Goal: Task Accomplishment & Management: Manage account settings

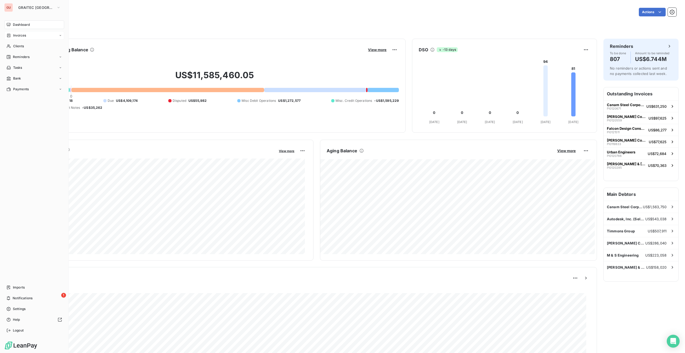
click at [9, 35] on icon at bounding box center [8, 35] width 3 height 3
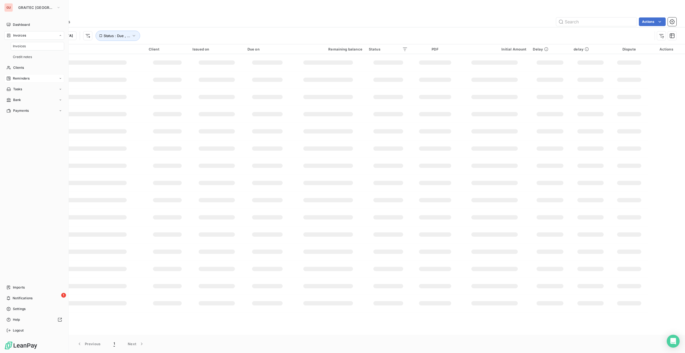
click at [17, 79] on span "Reminders" at bounding box center [21, 78] width 17 height 5
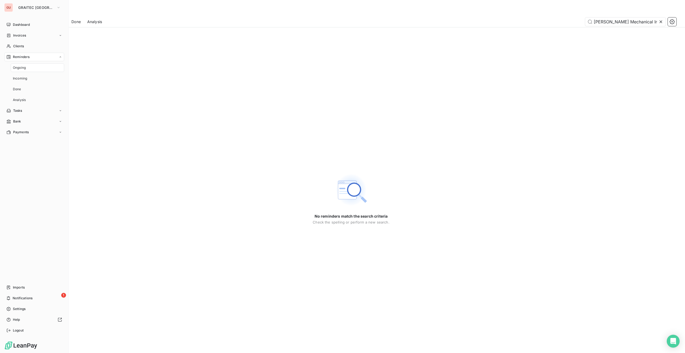
click at [22, 57] on span "Reminders" at bounding box center [21, 57] width 17 height 5
click at [24, 24] on span "Dashboard" at bounding box center [21, 24] width 17 height 5
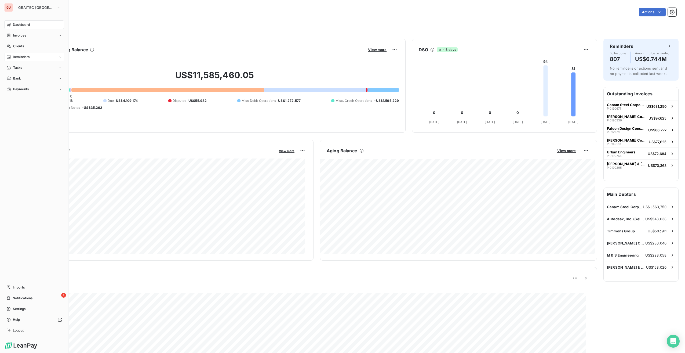
click at [22, 58] on span "Reminders" at bounding box center [21, 57] width 17 height 5
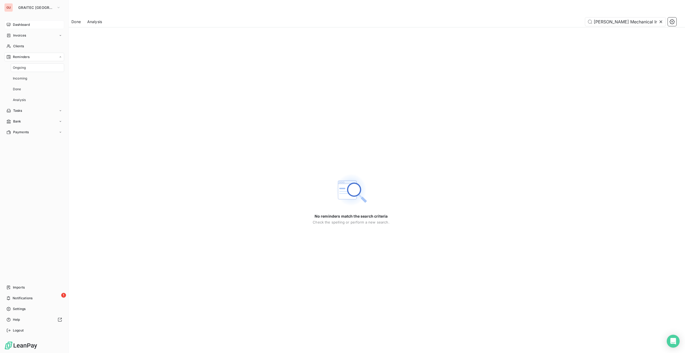
scroll to position [0, 15]
click at [8, 57] on icon at bounding box center [8, 57] width 4 height 4
click at [25, 26] on span "Dashboard" at bounding box center [21, 24] width 17 height 5
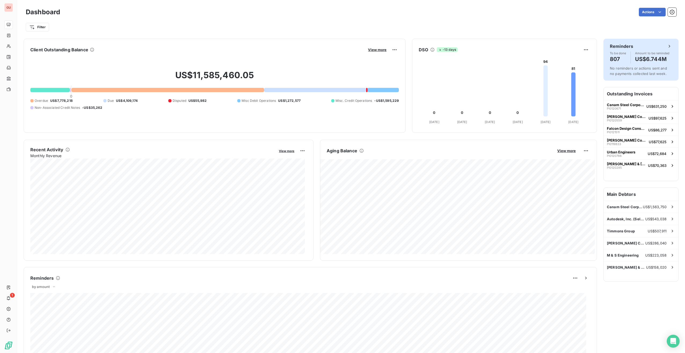
click at [637, 45] on div "Reminders" at bounding box center [641, 46] width 62 height 6
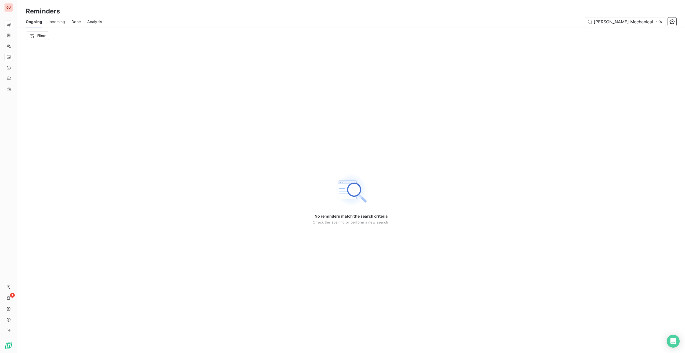
scroll to position [0, 15]
click at [41, 34] on html "GU 1 Reminders Ongoing Incoming Done Analysis [PERSON_NAME] Mechanical Inc ([GE…" at bounding box center [342, 176] width 685 height 353
click at [47, 65] on div "Client" at bounding box center [65, 66] width 74 height 9
click at [128, 50] on div at bounding box center [137, 49] width 77 height 11
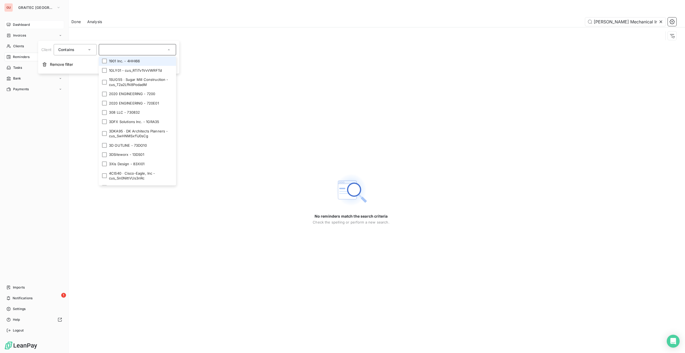
click at [13, 26] on span "Dashboard" at bounding box center [21, 24] width 17 height 5
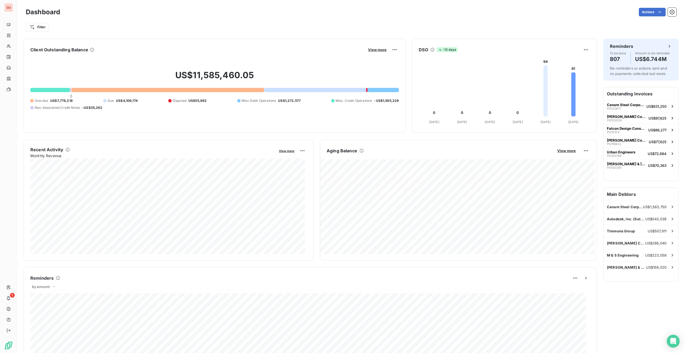
click at [42, 32] on div "Dashboard Actions Filter" at bounding box center [351, 17] width 668 height 35
click at [41, 25] on html "GU 1 Dashboard Actions Filter Client Outstanding Balance View more US$11,585,46…" at bounding box center [342, 176] width 685 height 353
click at [50, 59] on div "Client" at bounding box center [65, 57] width 74 height 9
click at [135, 45] on input at bounding box center [155, 40] width 66 height 11
click at [185, 41] on input at bounding box center [155, 40] width 66 height 11
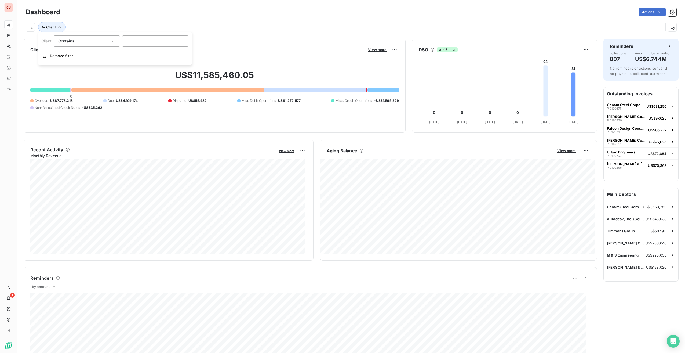
click at [110, 38] on div "Contains like" at bounding box center [84, 41] width 52 height 8
click at [146, 40] on input at bounding box center [155, 40] width 66 height 11
click at [105, 41] on div "Contains" at bounding box center [84, 41] width 52 height 8
drag, startPoint x: 150, startPoint y: 45, endPoint x: 162, endPoint y: 41, distance: 12.4
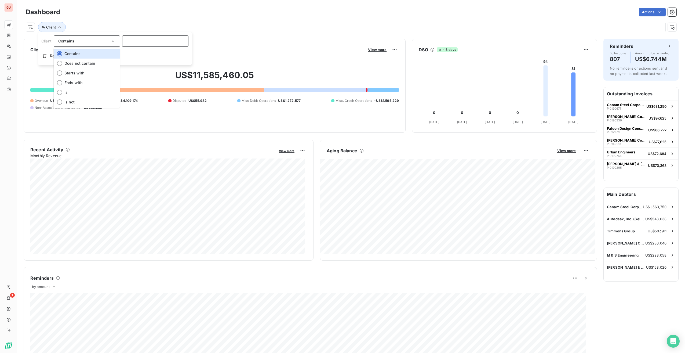
click at [150, 45] on input at bounding box center [155, 40] width 66 height 11
click at [173, 41] on input at bounding box center [155, 40] width 66 height 11
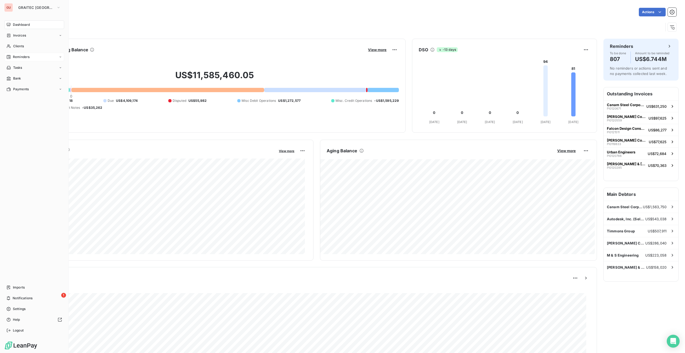
click at [18, 59] on span "Reminders" at bounding box center [21, 57] width 17 height 5
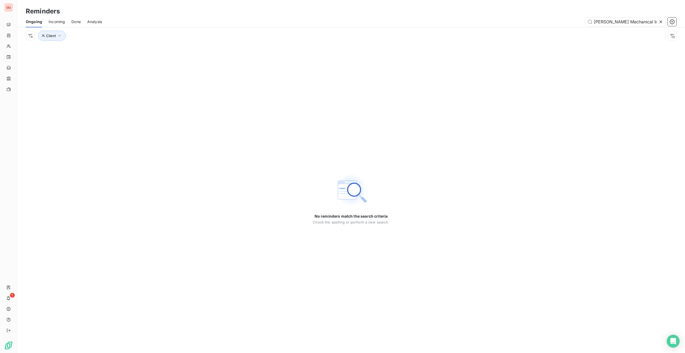
scroll to position [0, 15]
click at [53, 35] on span "Client" at bounding box center [51, 36] width 10 height 4
click at [171, 49] on icon at bounding box center [168, 49] width 5 height 5
click at [157, 49] on div at bounding box center [137, 49] width 77 height 11
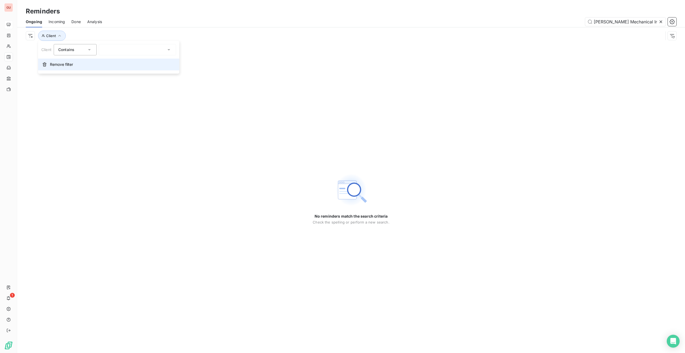
click at [50, 65] on span "Remove filter" at bounding box center [61, 64] width 23 height 5
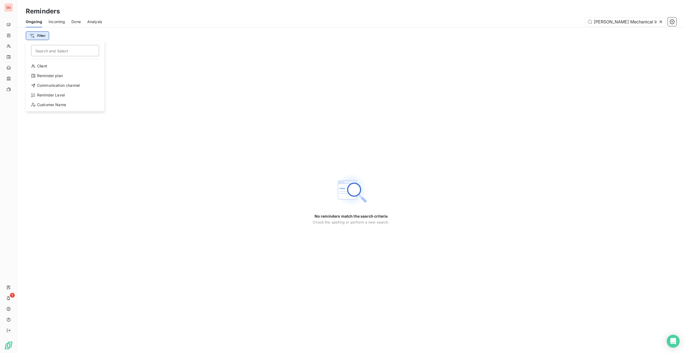
click at [43, 38] on html "GU 1 Reminders Ongoing Incoming Done Analysis [PERSON_NAME] Mechanical Inc ([GE…" at bounding box center [342, 176] width 685 height 353
click at [51, 67] on div "Client" at bounding box center [65, 66] width 74 height 9
click at [167, 51] on icon at bounding box center [168, 49] width 5 height 5
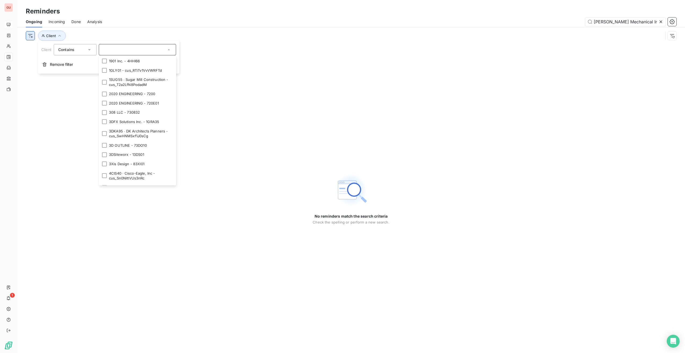
click at [31, 37] on html "GU 1 Reminders Ongoing Incoming Done Analysis [PERSON_NAME] Mechanical Inc ([GE…" at bounding box center [342, 176] width 685 height 353
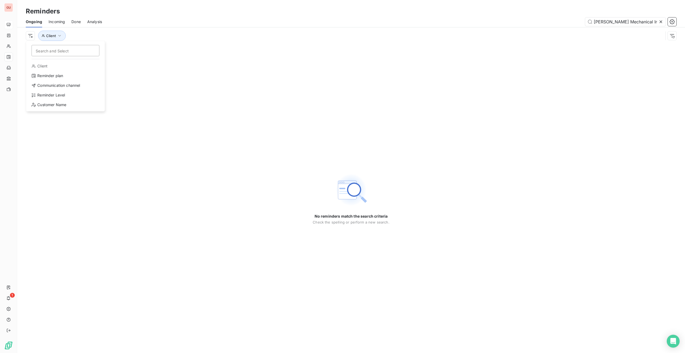
click at [6, 33] on html "GU 1 Reminders Ongoing Incoming Done Analysis [PERSON_NAME] Mechanical Inc (Son…" at bounding box center [342, 176] width 685 height 353
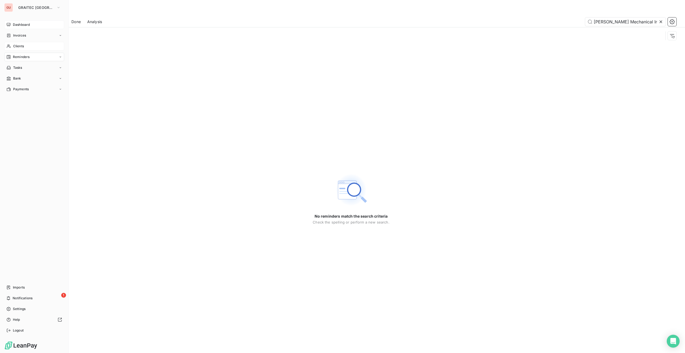
click at [22, 46] on span "Clients" at bounding box center [18, 46] width 11 height 5
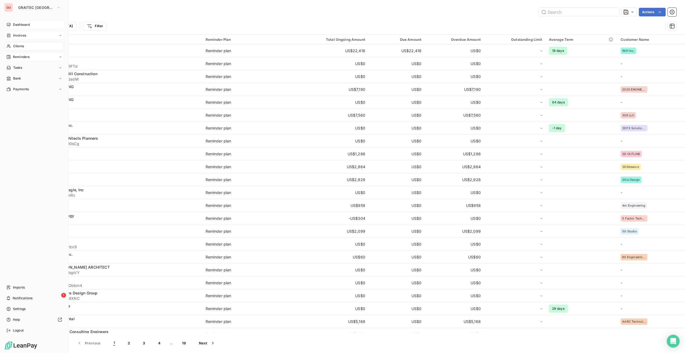
click at [21, 36] on span "Invoices" at bounding box center [19, 35] width 13 height 5
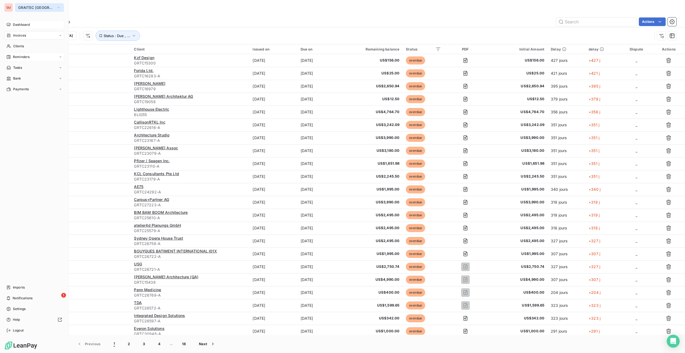
click at [18, 6] on button "GRAITEC [GEOGRAPHIC_DATA]" at bounding box center [39, 7] width 49 height 9
click at [48, 33] on span "GRAITEC [GEOGRAPHIC_DATA]" at bounding box center [54, 34] width 57 height 5
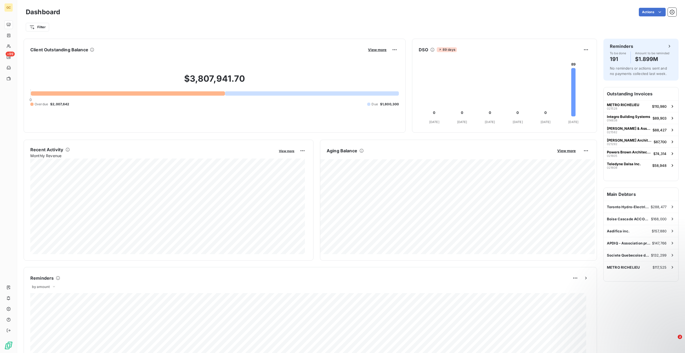
click at [671, 13] on html "GC +99 Dashboard Actions Filter Client Outstanding Balance View more $3,807,941…" at bounding box center [342, 176] width 685 height 353
click at [671, 13] on button "button" at bounding box center [672, 12] width 9 height 9
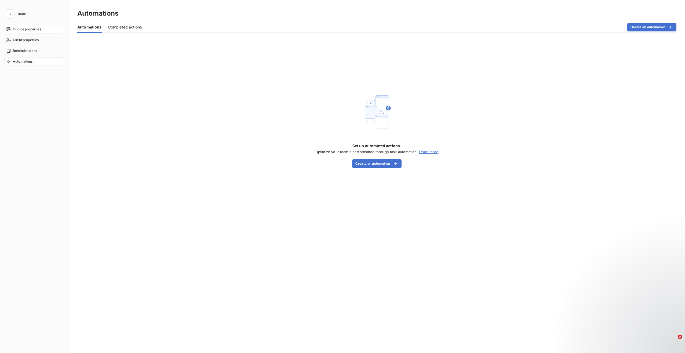
click at [36, 28] on span "Invoice properties" at bounding box center [27, 29] width 28 height 5
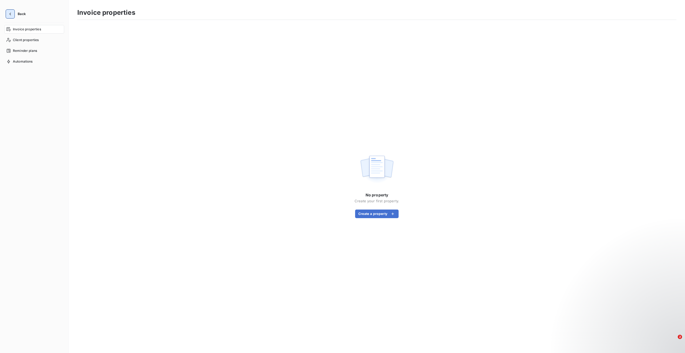
click at [8, 10] on button "button" at bounding box center [10, 14] width 9 height 9
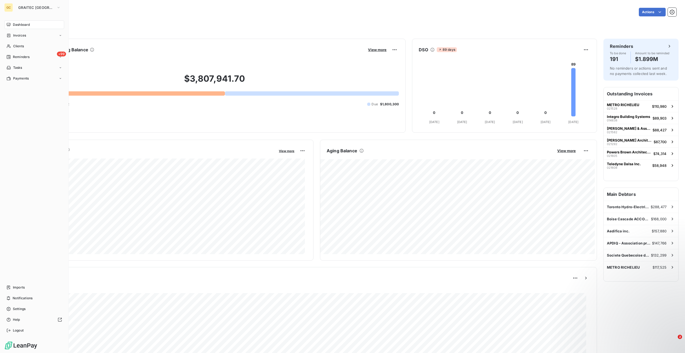
click at [8, 10] on div "GC" at bounding box center [8, 7] width 9 height 9
click at [25, 8] on span "GRAITEC [GEOGRAPHIC_DATA]" at bounding box center [36, 7] width 36 height 4
click at [48, 47] on span "GRAITEC [GEOGRAPHIC_DATA]" at bounding box center [54, 47] width 57 height 5
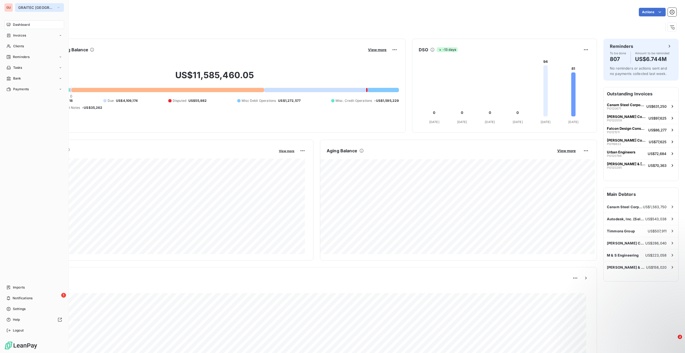
click at [56, 8] on icon "button" at bounding box center [58, 7] width 4 height 5
click at [50, 6] on button "GRAITEC [GEOGRAPHIC_DATA]" at bounding box center [39, 7] width 49 height 9
click at [86, 47] on icon "button" at bounding box center [88, 47] width 5 height 5
click at [26, 332] on div "Logout" at bounding box center [34, 330] width 60 height 9
